Goal: Information Seeking & Learning: Check status

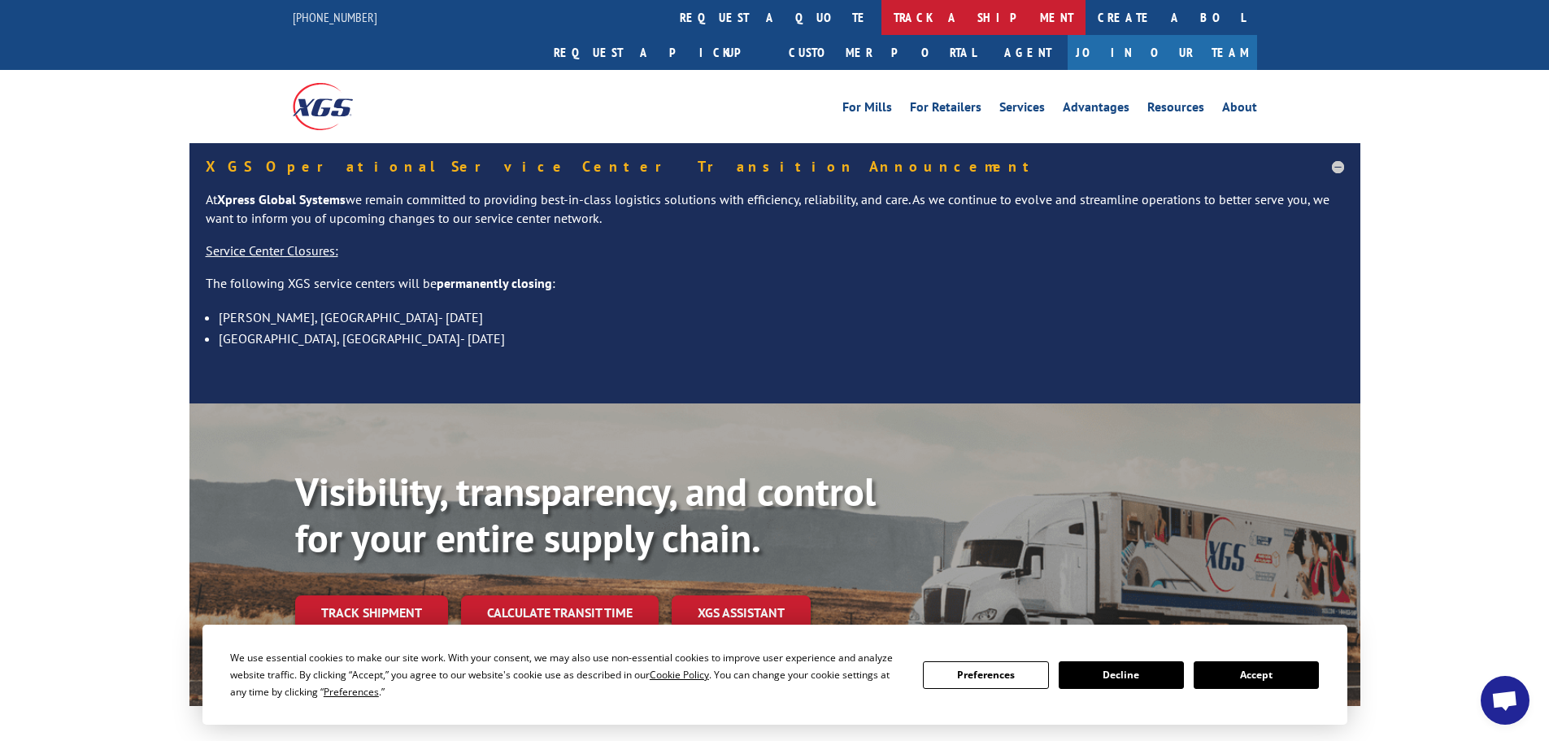
click at [881, 17] on link "track a shipment" at bounding box center [983, 17] width 204 height 35
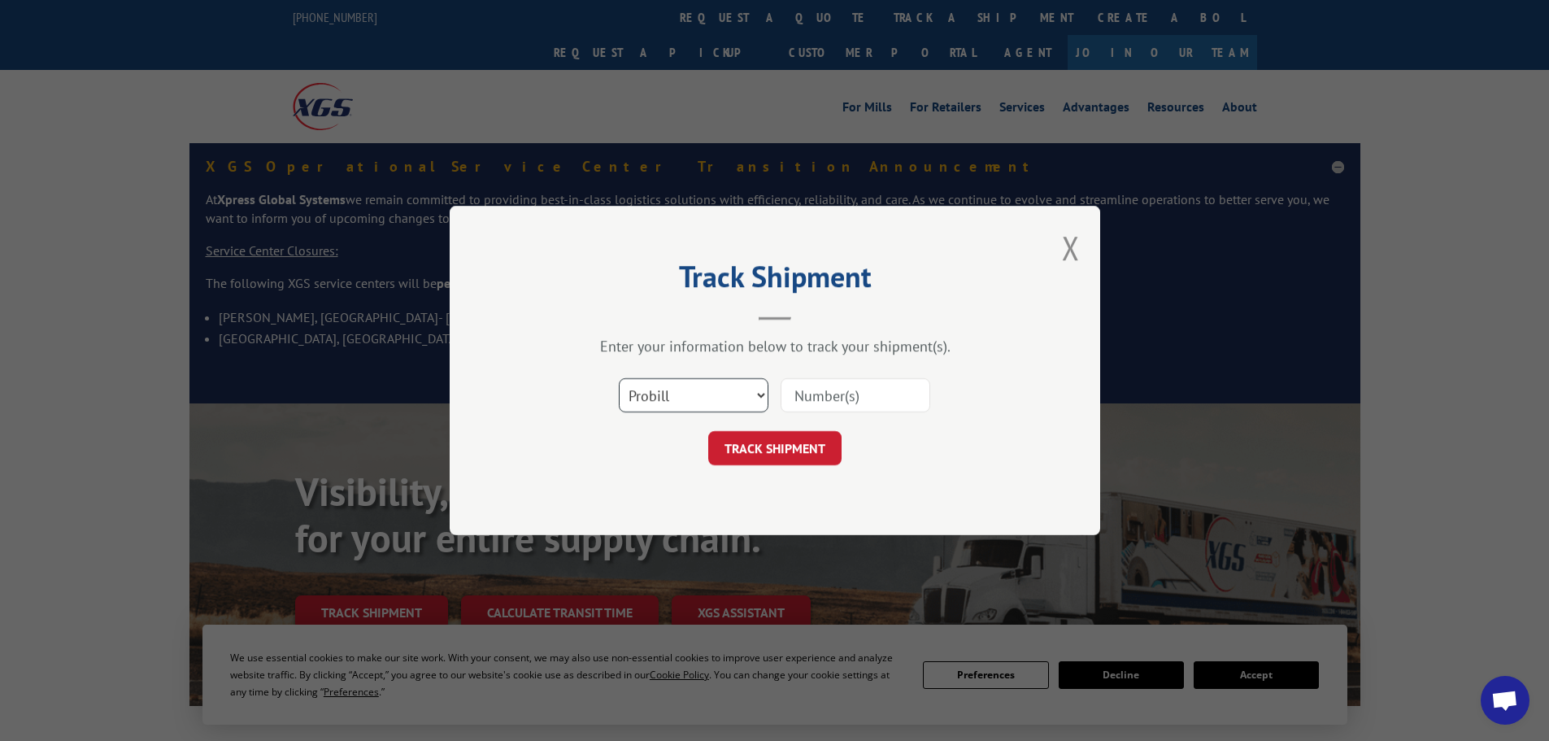
click at [749, 400] on select "Select category... Probill BOL PO" at bounding box center [694, 395] width 150 height 34
select select "po"
click at [619, 378] on select "Select category... Probill BOL PO" at bounding box center [694, 395] width 150 height 34
click at [828, 391] on input at bounding box center [855, 395] width 150 height 34
type input "18475617"
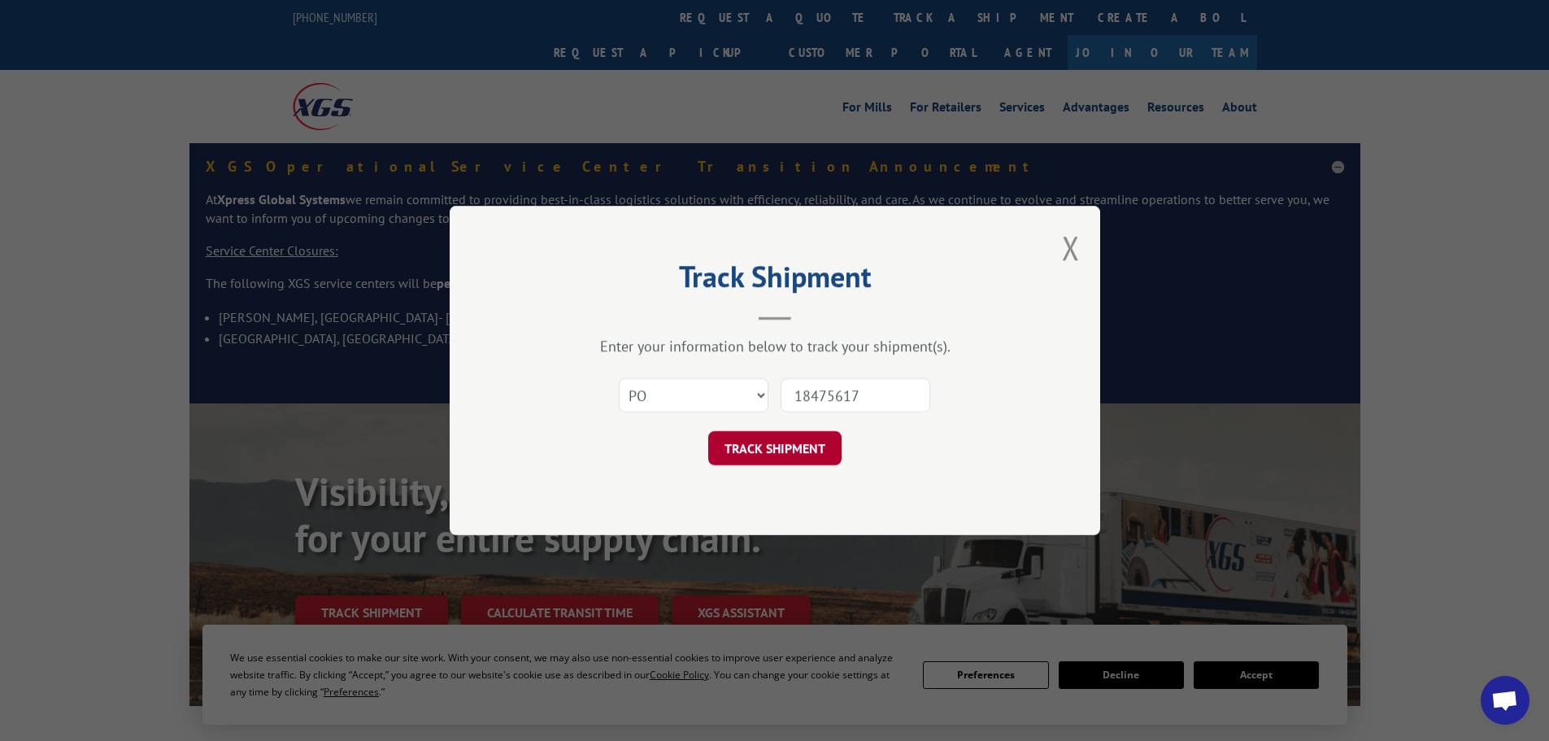
click at [802, 443] on button "TRACK SHIPMENT" at bounding box center [774, 448] width 133 height 34
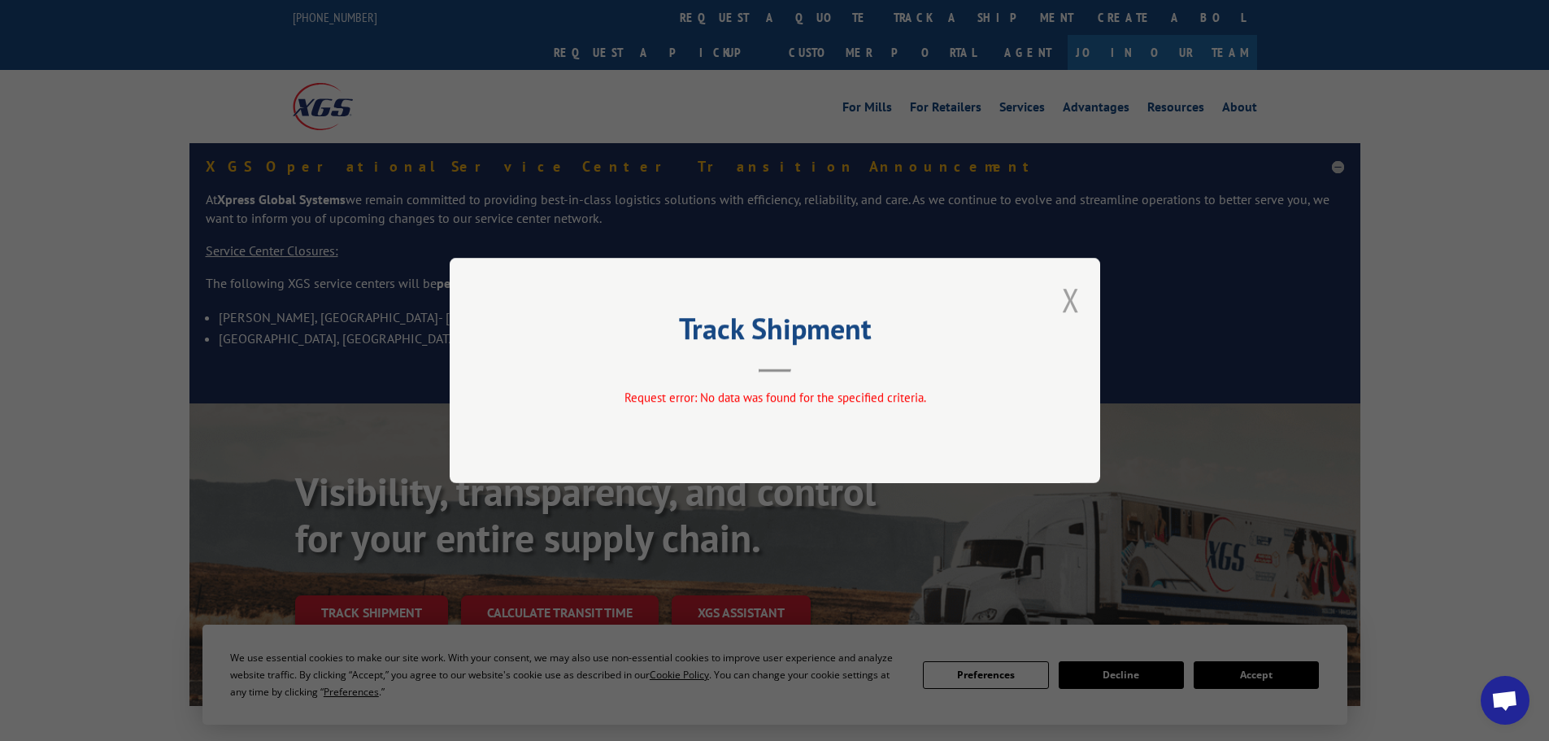
click at [1067, 306] on button "Close modal" at bounding box center [1071, 299] width 18 height 43
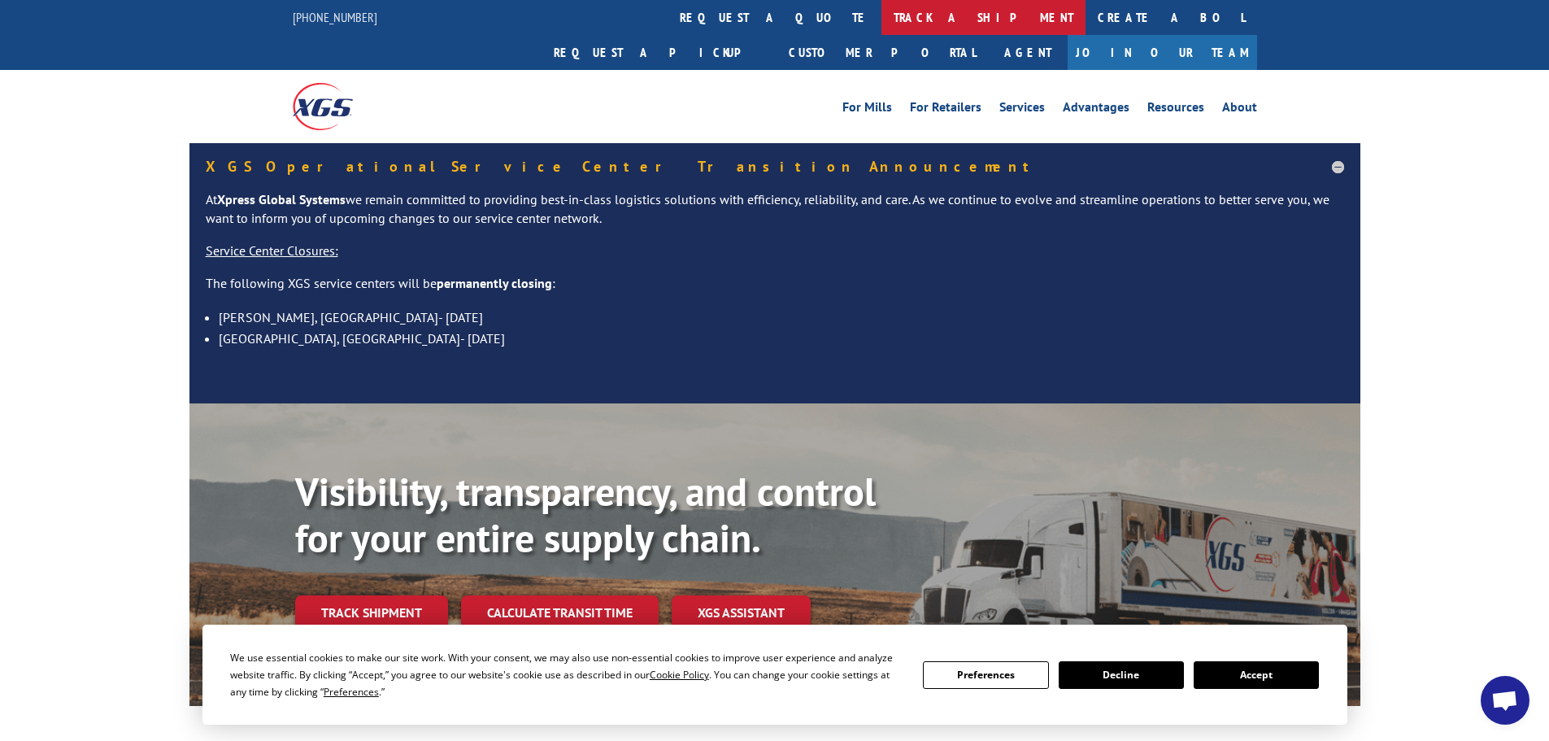
click at [881, 20] on link "track a shipment" at bounding box center [983, 17] width 204 height 35
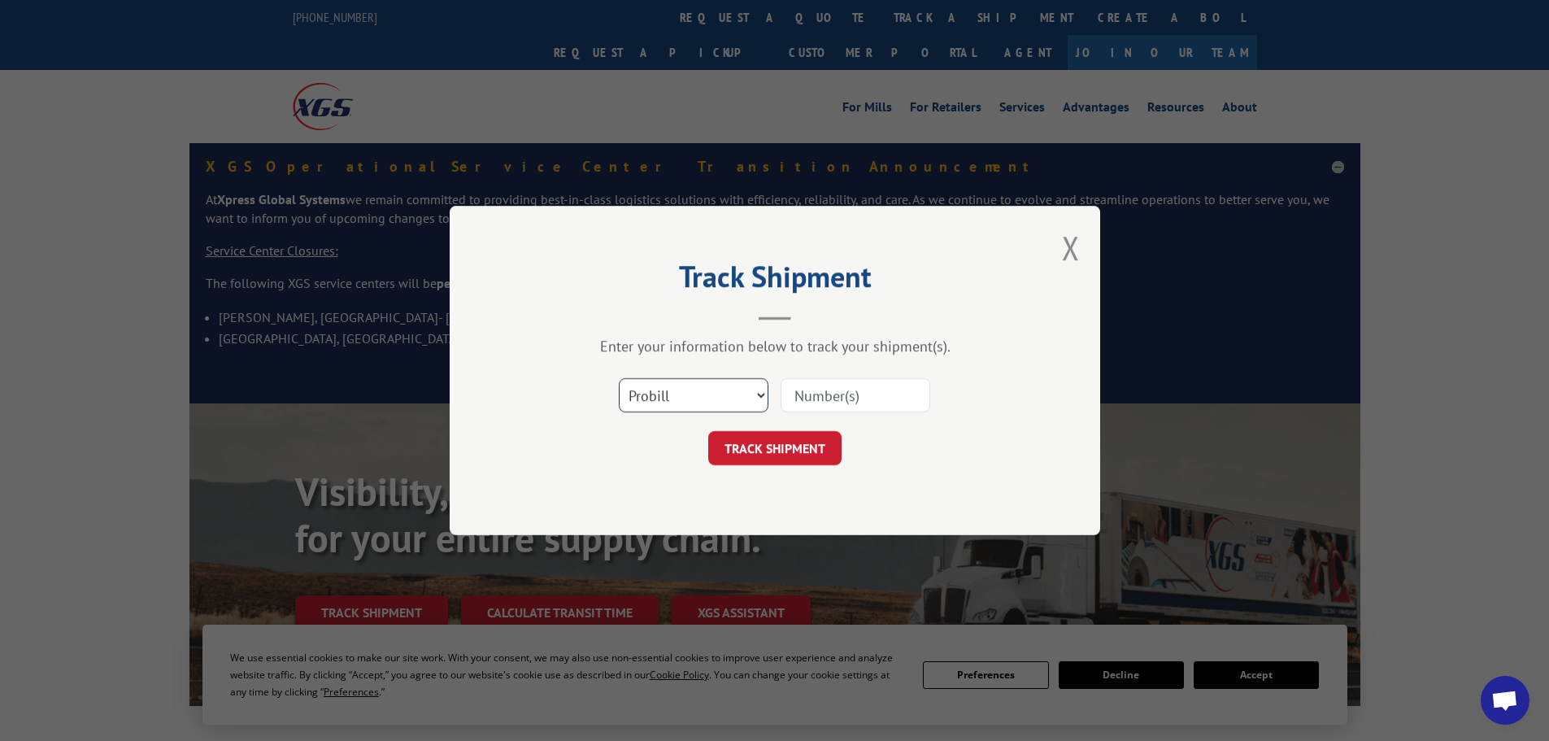
click at [703, 402] on select "Select category... Probill BOL PO" at bounding box center [694, 395] width 150 height 34
select select "bol"
click at [619, 378] on select "Select category... Probill BOL PO" at bounding box center [694, 395] width 150 height 34
click at [802, 394] on input at bounding box center [855, 395] width 150 height 34
type input "108395540104"
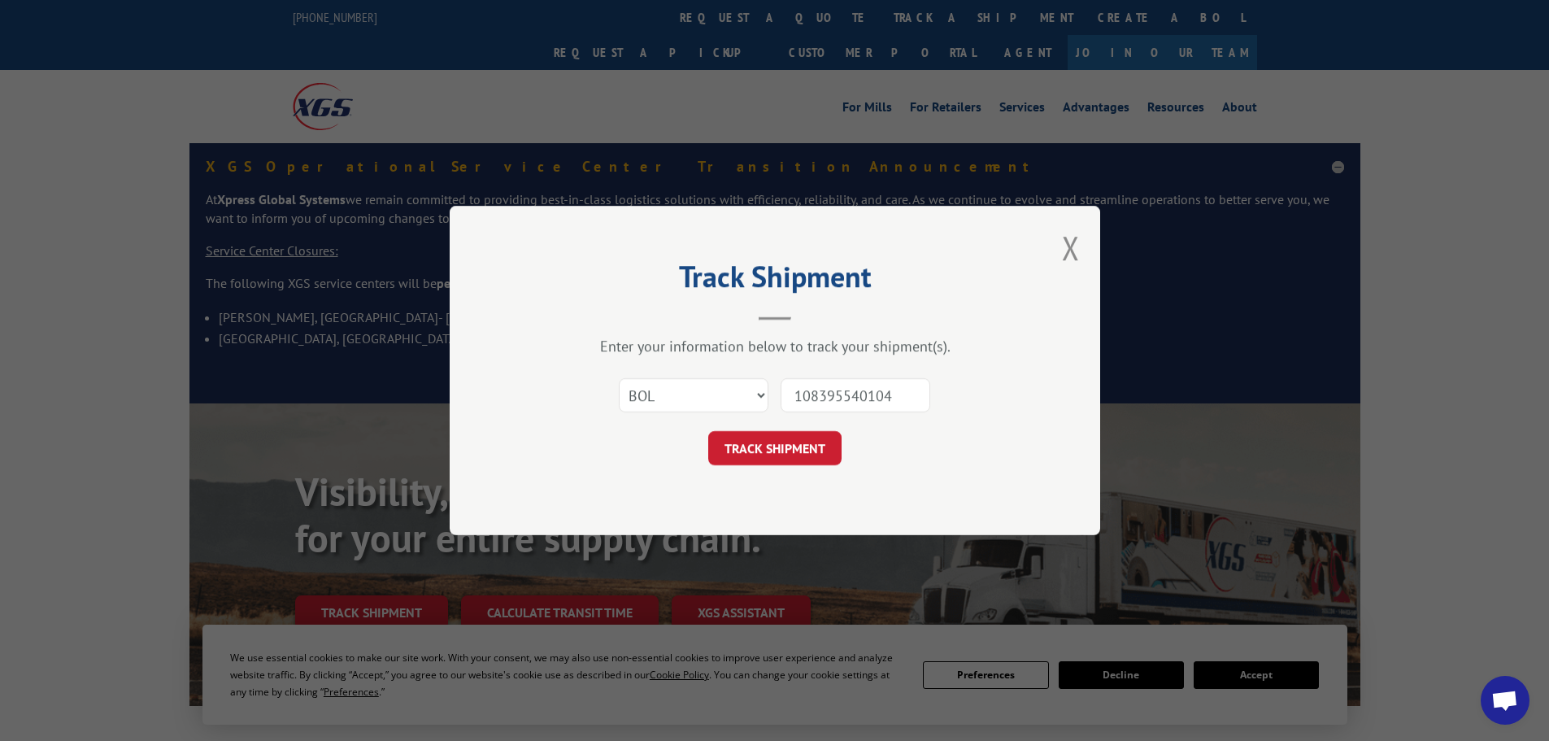
click at [708, 431] on button "TRACK SHIPMENT" at bounding box center [774, 448] width 133 height 34
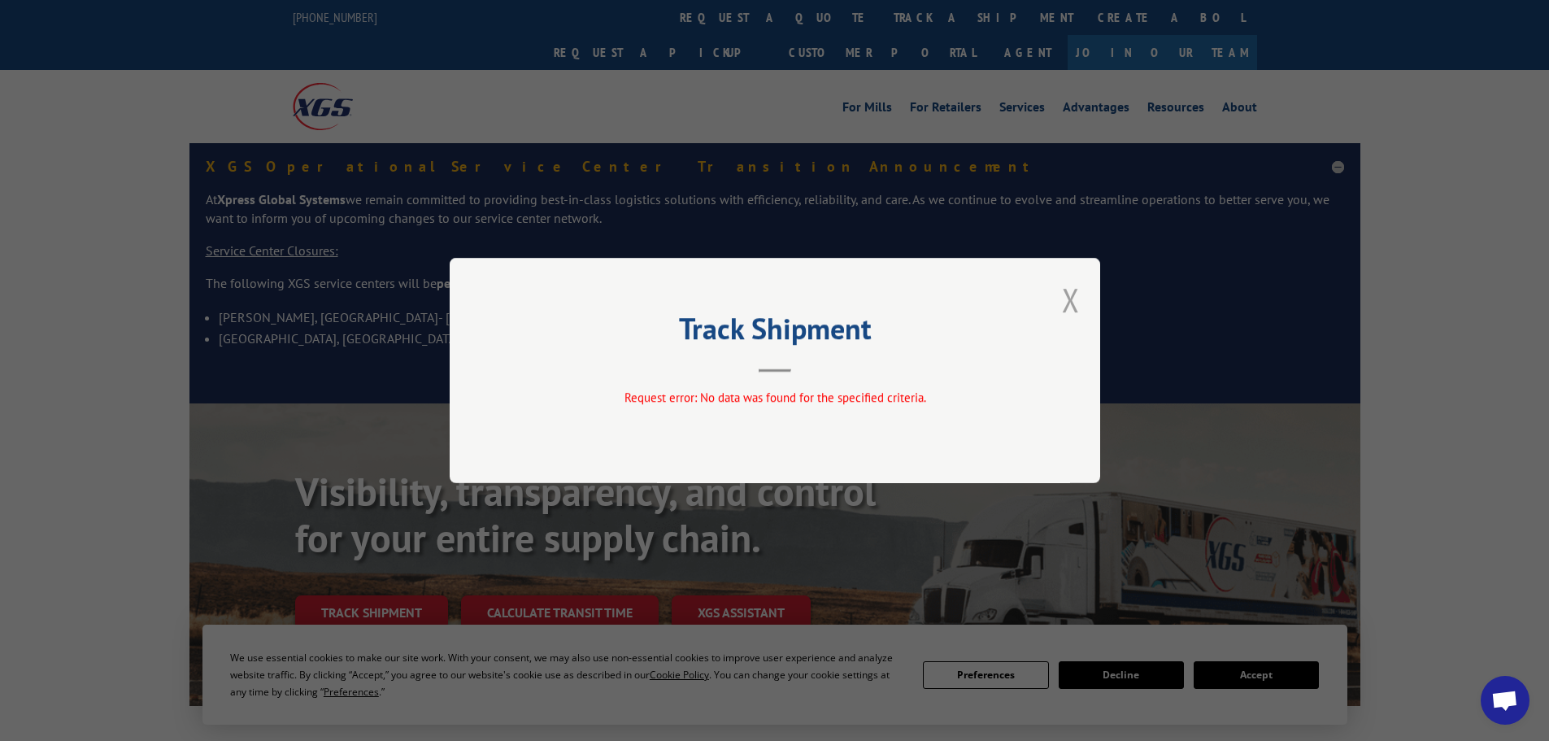
click at [1071, 302] on button "Close modal" at bounding box center [1071, 299] width 18 height 43
